Goal: Navigation & Orientation: Find specific page/section

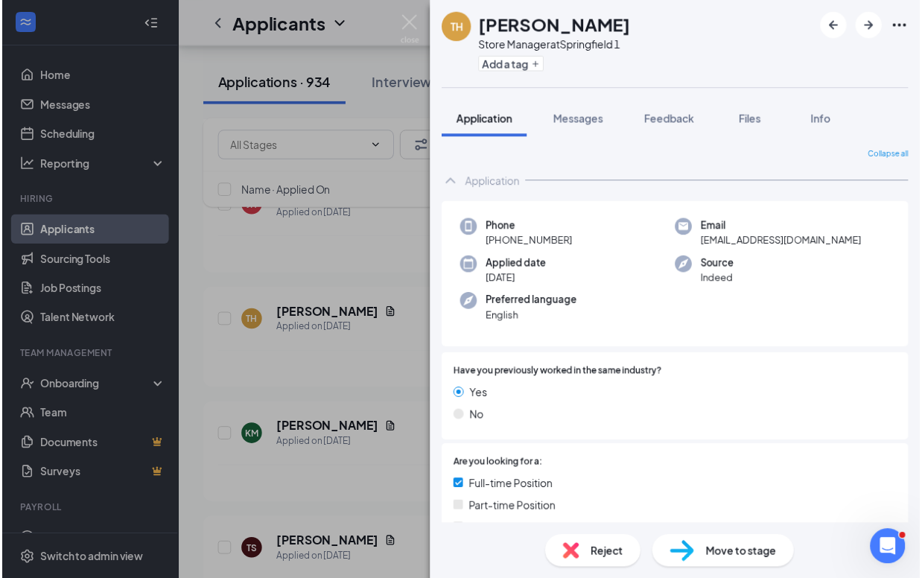
scroll to position [211, 0]
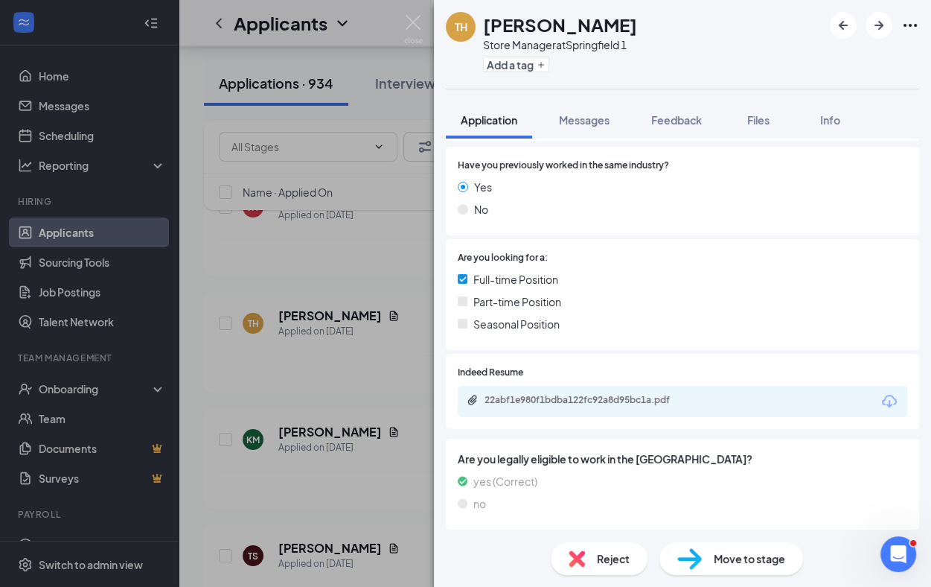
click at [72, 253] on div "TH [PERSON_NAME] Store Manager at [GEOGRAPHIC_DATA] 1 Add a tag Application Mes…" at bounding box center [465, 293] width 931 height 587
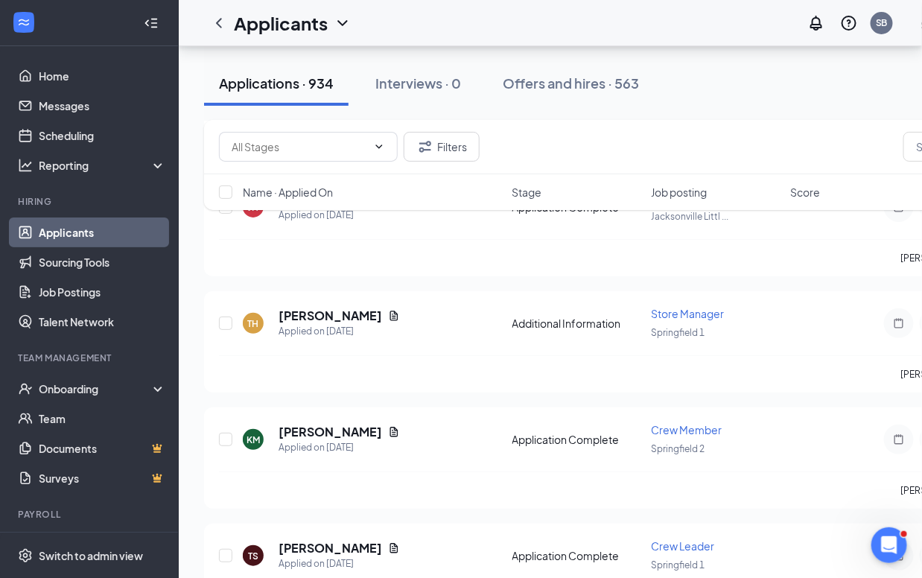
click at [84, 211] on li "Hiring Applicants Sourcing Tools Job Postings Talent Network" at bounding box center [89, 265] width 178 height 141
click at [80, 226] on link "Applicants" at bounding box center [102, 232] width 127 height 30
click at [84, 108] on link "Messages" at bounding box center [102, 106] width 127 height 30
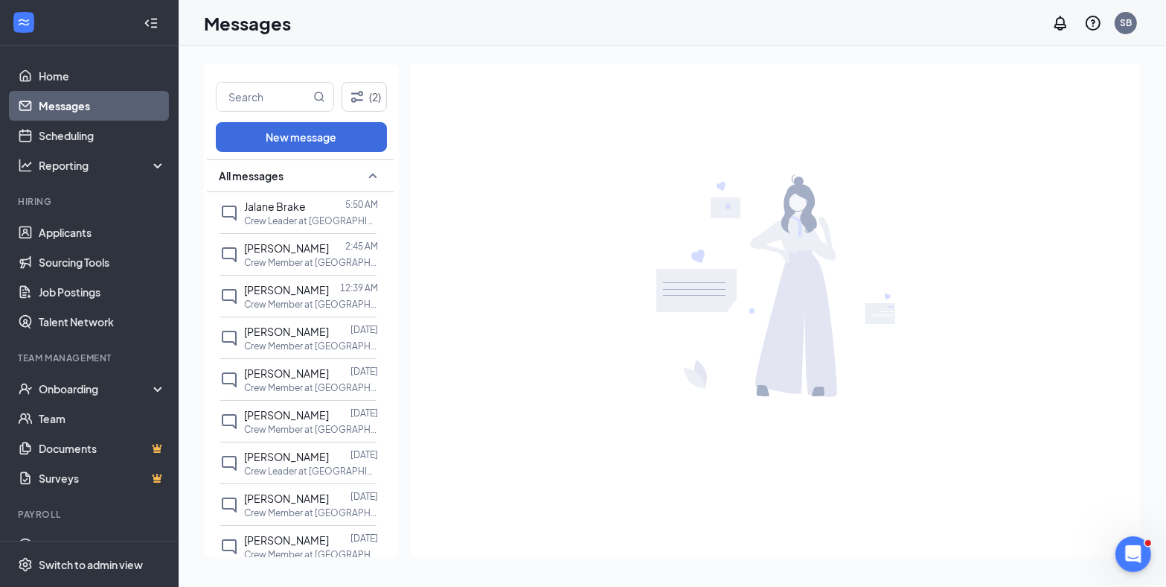
click at [71, 97] on link "Messages" at bounding box center [102, 106] width 127 height 30
click at [61, 70] on link "Home" at bounding box center [102, 76] width 127 height 30
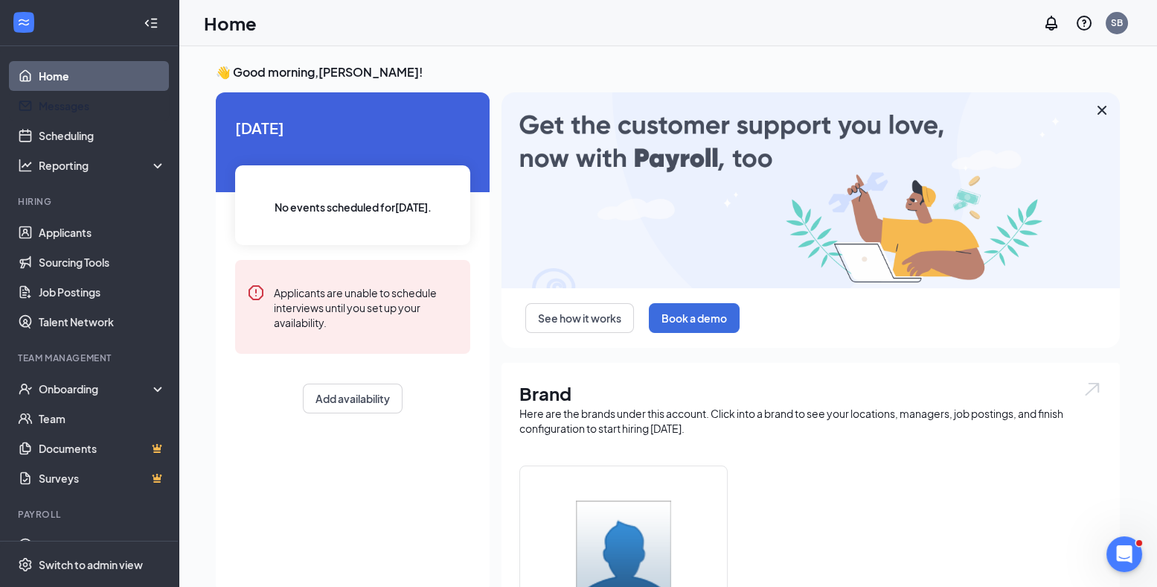
click at [72, 107] on link "Messages" at bounding box center [102, 106] width 127 height 30
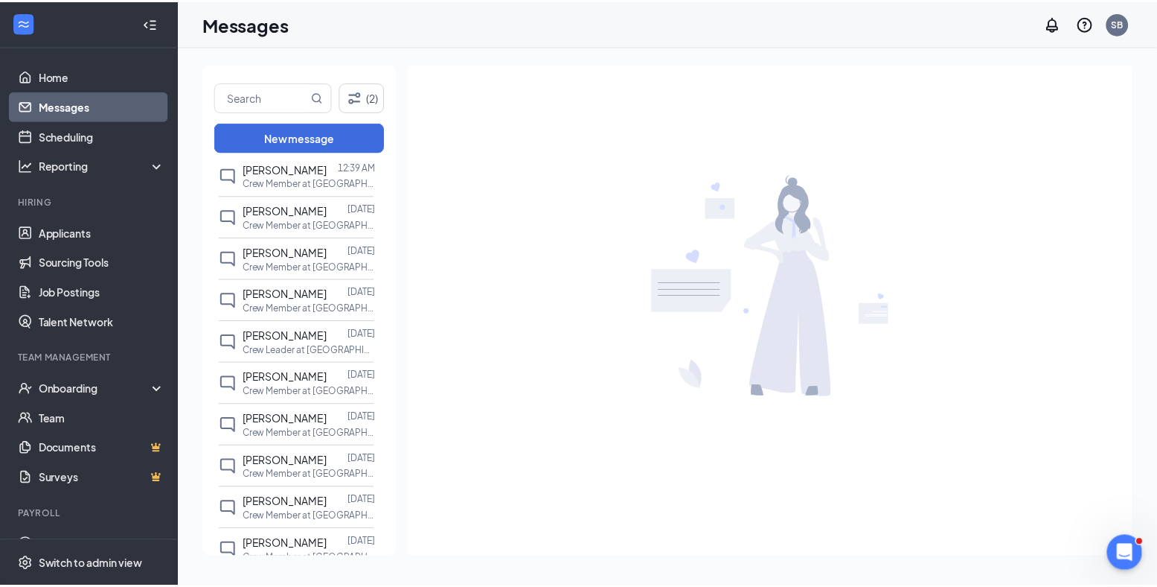
scroll to position [182, 0]
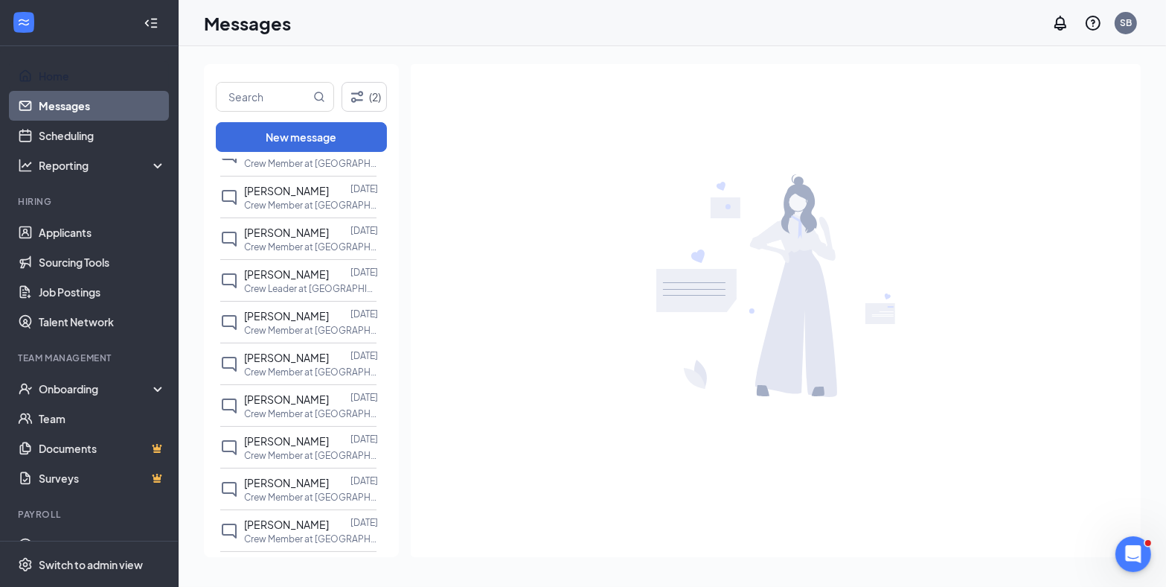
click at [64, 74] on link "Home" at bounding box center [102, 76] width 127 height 30
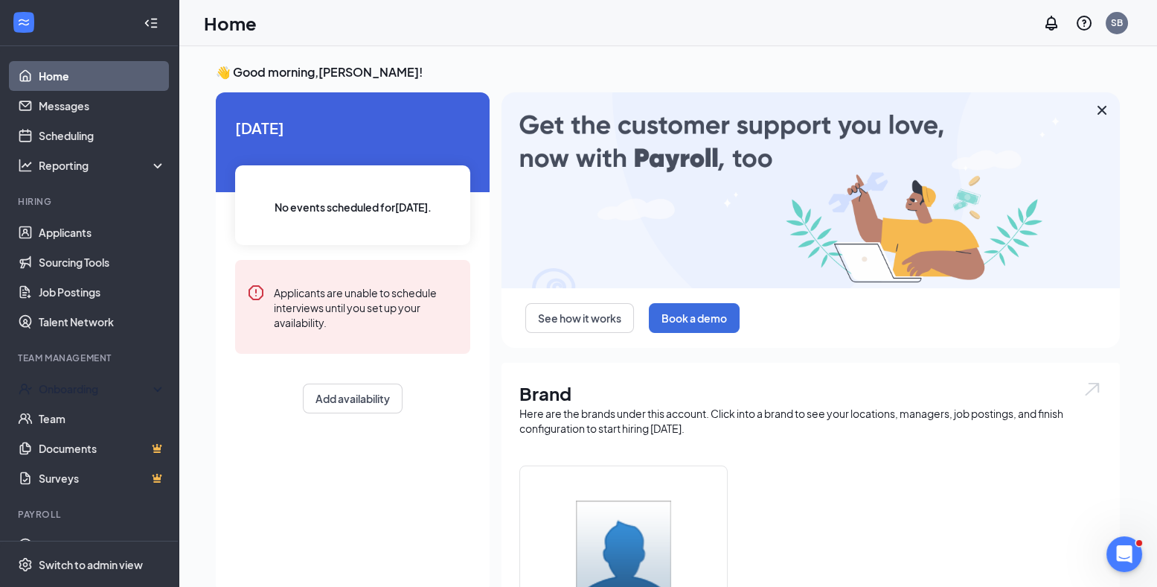
click at [82, 381] on div "Onboarding" at bounding box center [96, 388] width 115 height 15
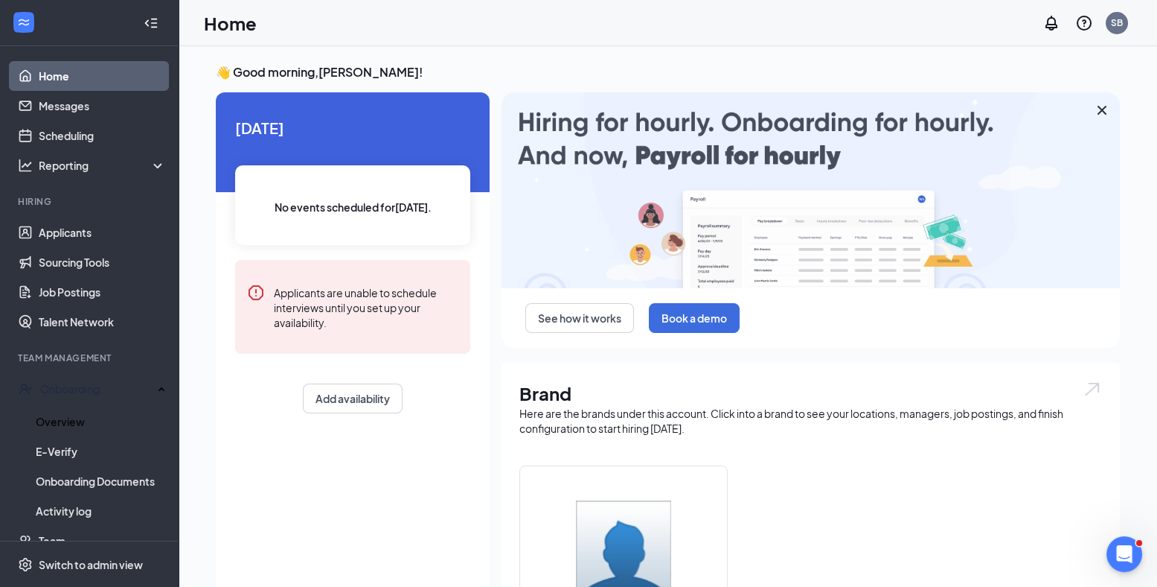
click at [87, 413] on link "Overview" at bounding box center [101, 421] width 130 height 30
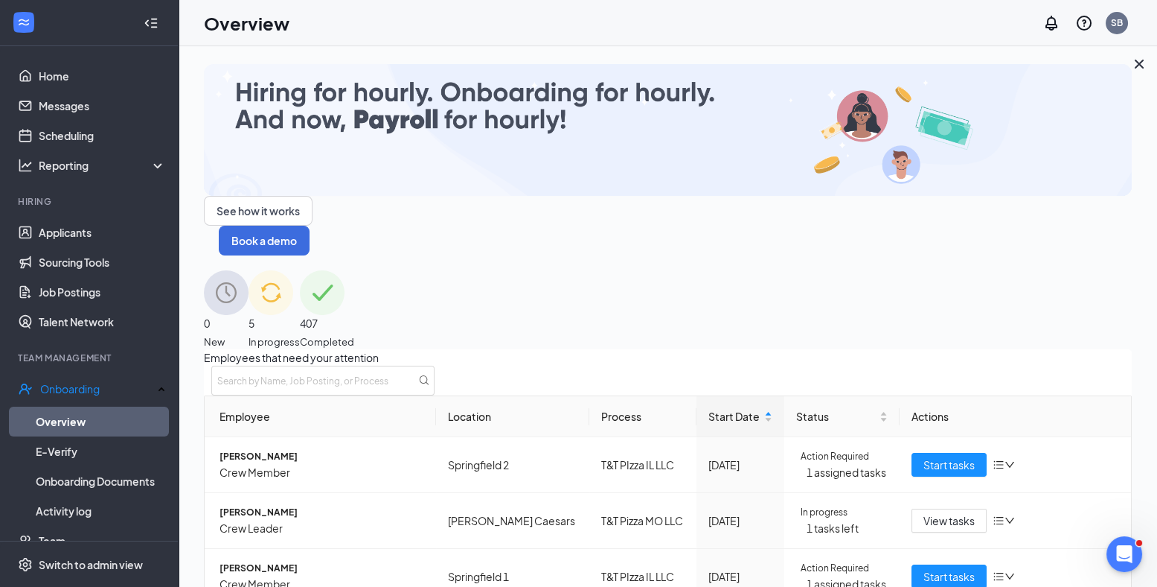
click at [293, 270] on img at bounding box center [271, 292] width 45 height 45
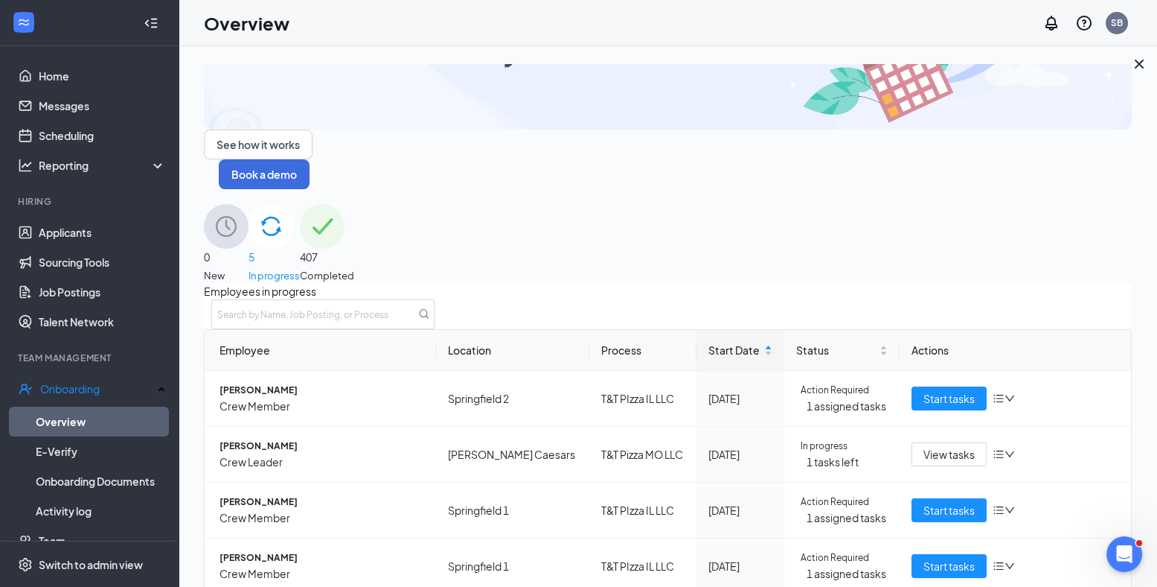
scroll to position [119, 0]
